Goal: Information Seeking & Learning: Learn about a topic

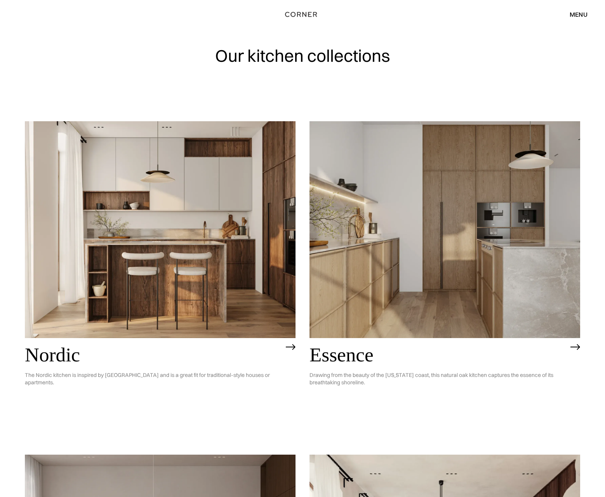
click at [111, 223] on img at bounding box center [160, 229] width 271 height 217
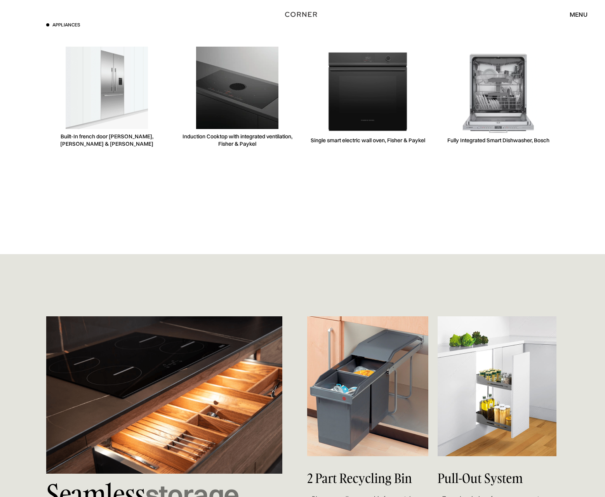
scroll to position [2679, 0]
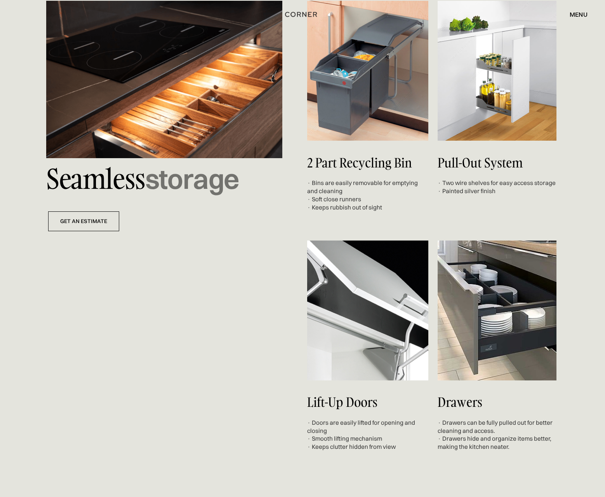
click at [584, 15] on div "menu" at bounding box center [579, 14] width 18 height 6
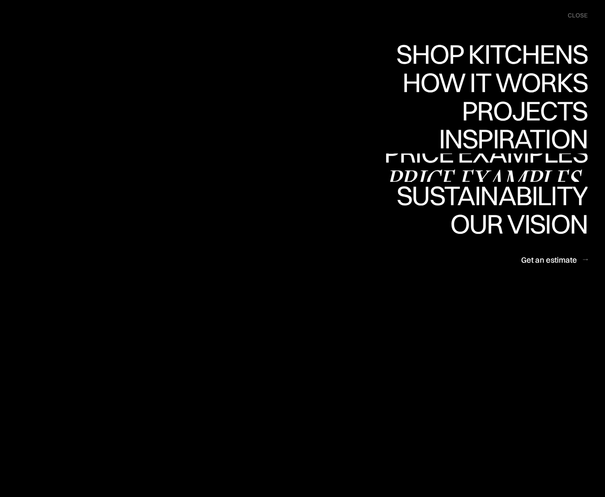
click at [511, 170] on div "Price examples" at bounding box center [486, 180] width 204 height 27
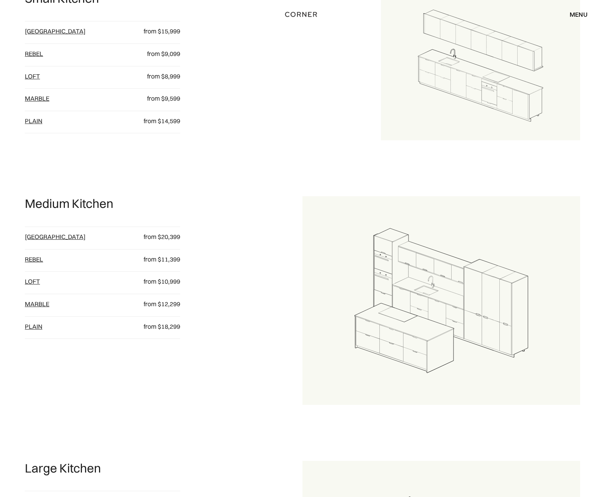
scroll to position [632, 0]
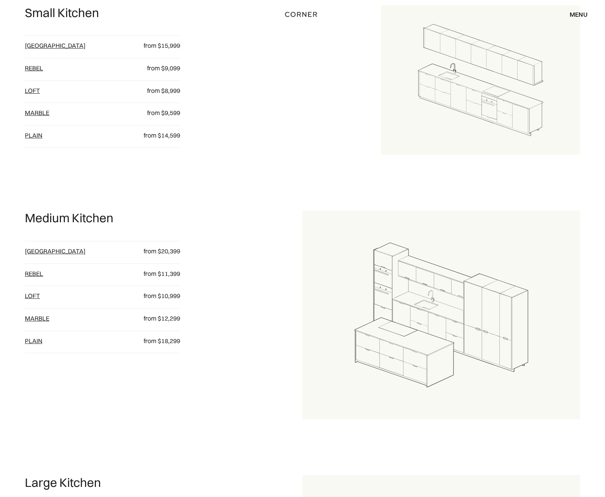
click at [41, 46] on link "[GEOGRAPHIC_DATA]" at bounding box center [55, 46] width 61 height 8
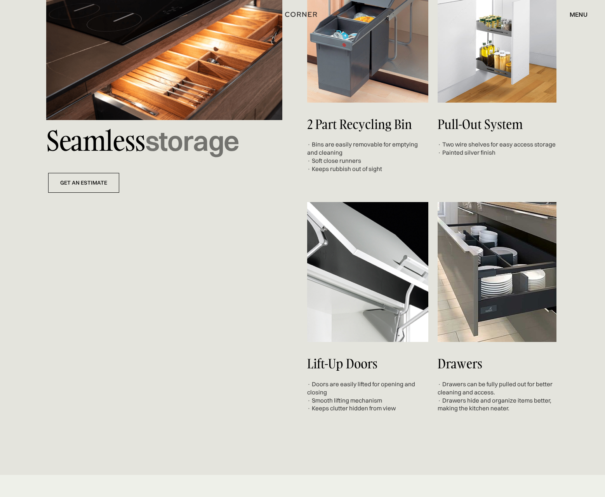
scroll to position [3049, 0]
